Goal: Task Accomplishment & Management: Complete application form

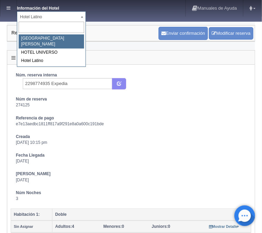
select select "357"
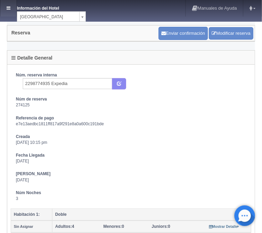
click at [2, 9] on link at bounding box center [8, 8] width 16 height 17
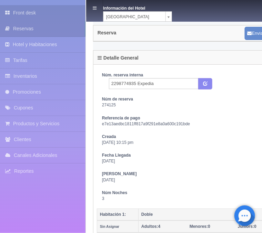
click at [15, 14] on link "Front desk" at bounding box center [42, 12] width 85 height 15
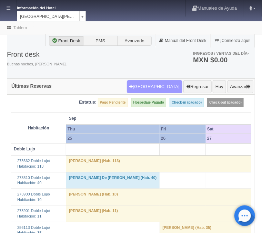
click at [148, 85] on button "Nueva Reserva" at bounding box center [154, 86] width 55 height 13
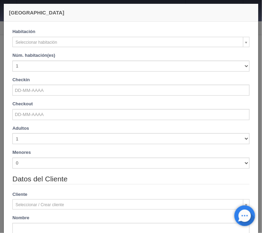
checkbox input "false"
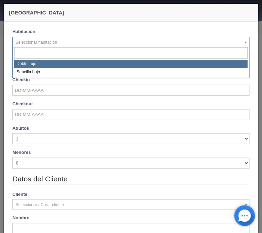
select select "577"
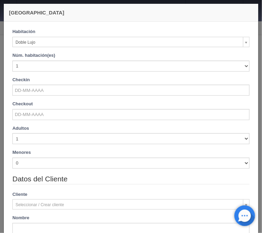
checkbox input "false"
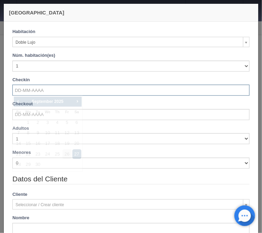
click at [34, 92] on input "text" at bounding box center [130, 90] width 237 height 11
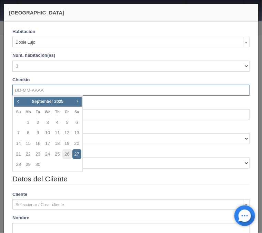
click at [76, 103] on span "Next" at bounding box center [77, 101] width 6 height 6
click at [67, 122] on link "3" at bounding box center [66, 123] width 9 height 10
type input "03-10-2025"
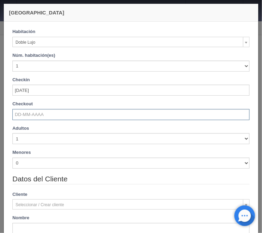
click at [38, 117] on input "text" at bounding box center [130, 114] width 237 height 11
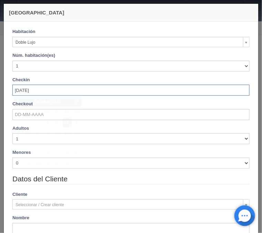
click at [52, 93] on input "03-10-2025" at bounding box center [130, 90] width 237 height 11
checkbox input "false"
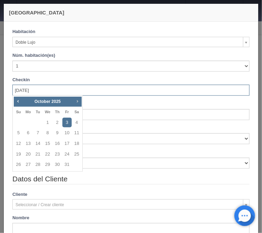
click at [79, 102] on span "Next" at bounding box center [77, 101] width 6 height 6
click at [29, 135] on link "3" at bounding box center [28, 133] width 9 height 10
type input "[DATE]"
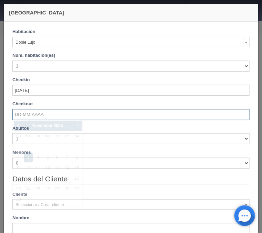
click at [44, 112] on input "text" at bounding box center [130, 114] width 237 height 11
checkbox input "false"
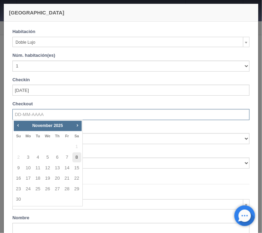
click at [75, 156] on link "8" at bounding box center [76, 157] width 9 height 10
type input "[DATE]"
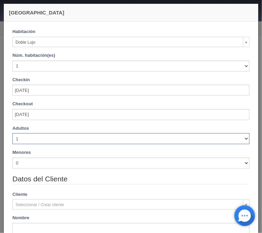
click at [12, 133] on select "1 2 3 4 5 6 7 8 9 10" at bounding box center [130, 138] width 237 height 11
checkbox input "false"
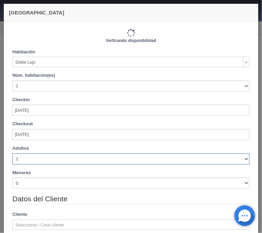
select select "3"
click option "3" at bounding box center [0, 0] width 0 height 0
checkbox input "false"
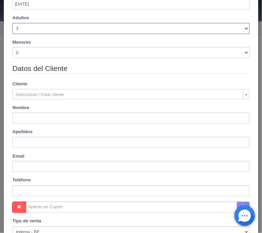
type input "6100.00"
checkbox input "false"
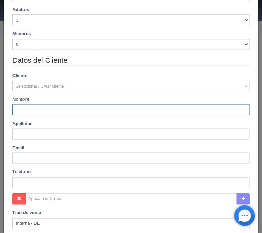
click at [28, 112] on input "text" at bounding box center [130, 109] width 237 height 11
type input "6900.00"
checkbox input "false"
click at [22, 113] on input "text" at bounding box center [130, 109] width 237 height 11
paste input "Y"
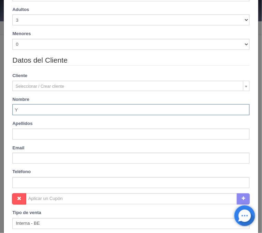
type input "Y"
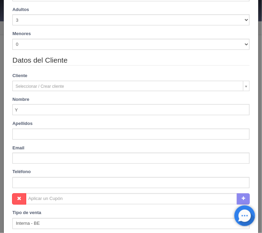
click at [19, 136] on input "text" at bounding box center [130, 134] width 237 height 11
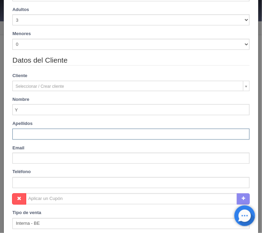
click at [29, 129] on input "text" at bounding box center [130, 134] width 237 height 11
paste input "[PERSON_NAME]"
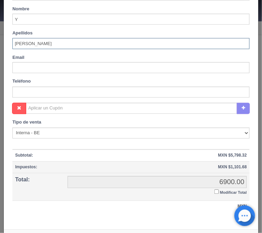
scroll to position [256, 0]
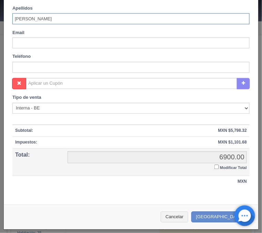
type input "[PERSON_NAME]"
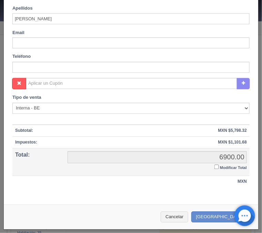
click at [215, 167] on input "Modificar Total" at bounding box center [216, 167] width 4 height 4
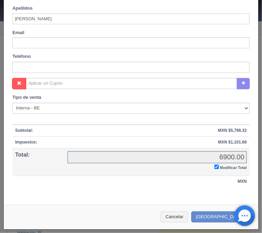
checkbox input "true"
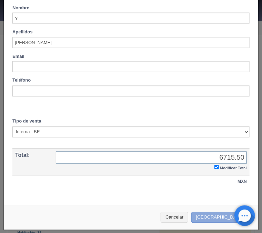
type input "6715.50"
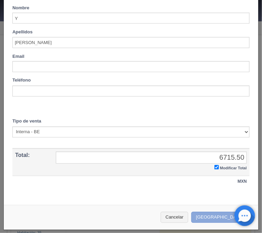
click at [224, 217] on button "Crear Reserva" at bounding box center [221, 217] width 60 height 11
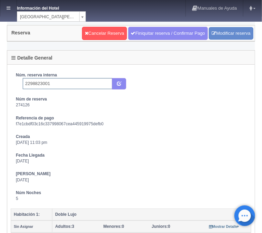
click at [59, 86] on input "2298823001" at bounding box center [67, 83] width 89 height 11
type input "2298823001 Expedia"
click at [122, 83] on button "submit" at bounding box center [119, 84] width 14 height 12
